Goal: Task Accomplishment & Management: Use online tool/utility

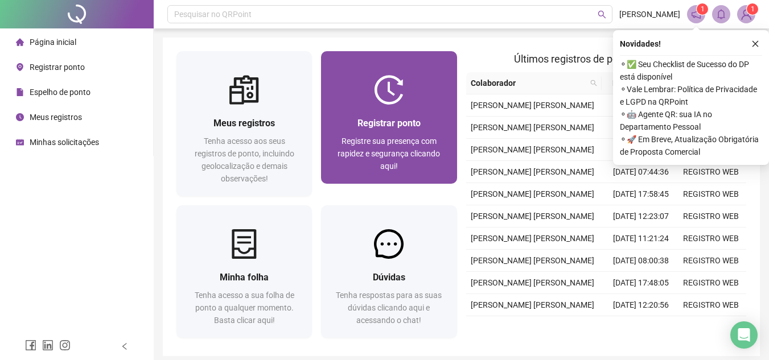
click at [394, 153] on span "Registre sua presença com rapidez e segurança clicando aqui!" at bounding box center [388, 154] width 102 height 34
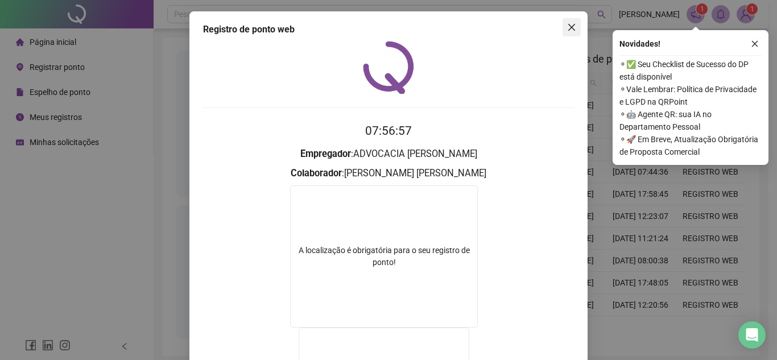
click at [567, 25] on icon "close" at bounding box center [571, 27] width 9 height 9
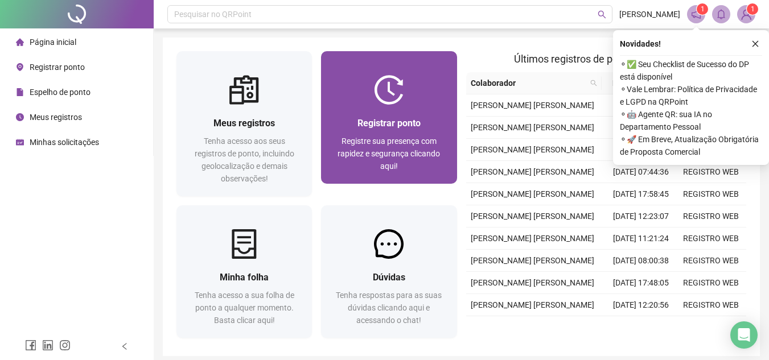
click at [402, 151] on span "Registre sua presença com rapidez e segurança clicando aqui!" at bounding box center [388, 154] width 102 height 34
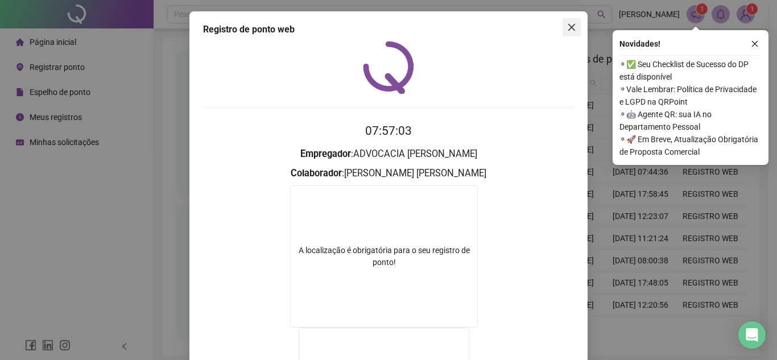
click at [568, 36] on button "Close" at bounding box center [572, 27] width 18 height 18
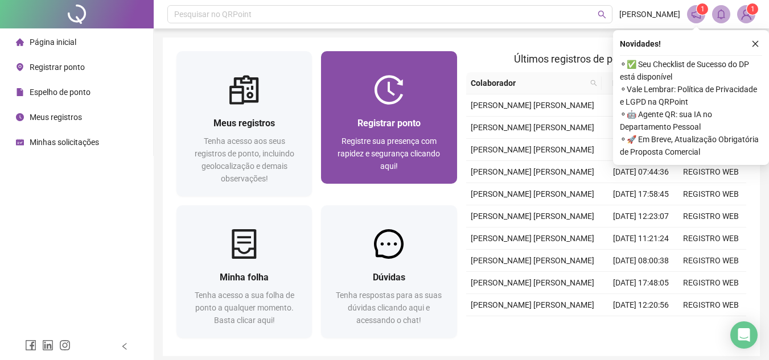
click at [415, 139] on span "Registre sua presença com rapidez e segurança clicando aqui!" at bounding box center [388, 154] width 102 height 34
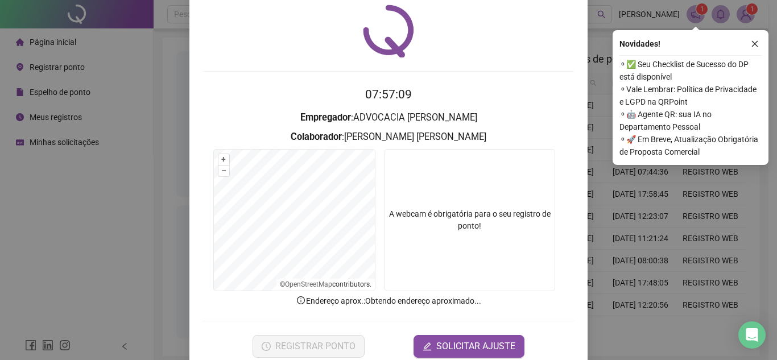
scroll to position [59, 0]
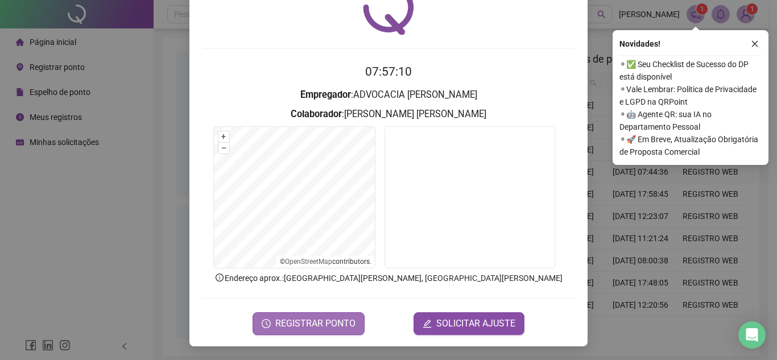
click at [335, 320] on span "REGISTRAR PONTO" at bounding box center [315, 324] width 80 height 14
